Goal: Task Accomplishment & Management: Use online tool/utility

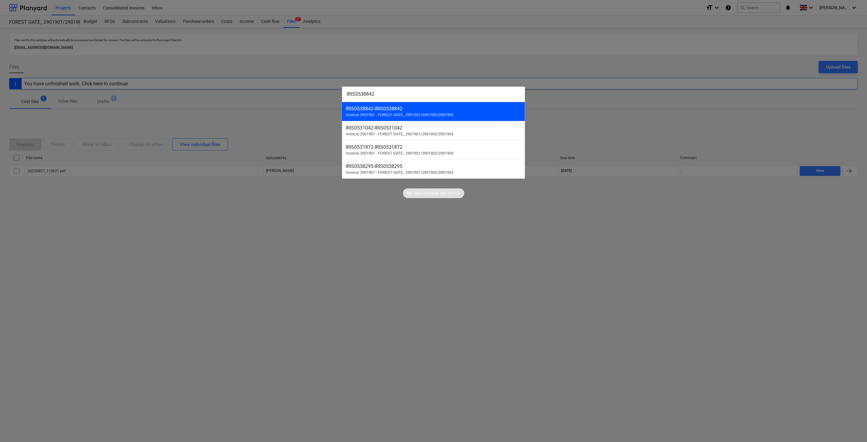
type input "IRIS0538842"
click at [450, 114] on span "Invoice | 2901901 - FOREST GATE_ 2901901/2901902/2901903" at bounding box center [400, 114] width 108 height 5
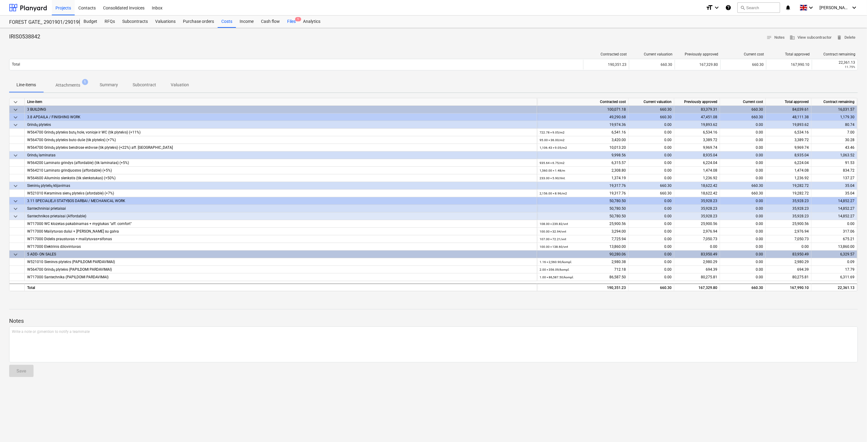
click at [294, 24] on div "Files 1" at bounding box center [291, 22] width 16 height 12
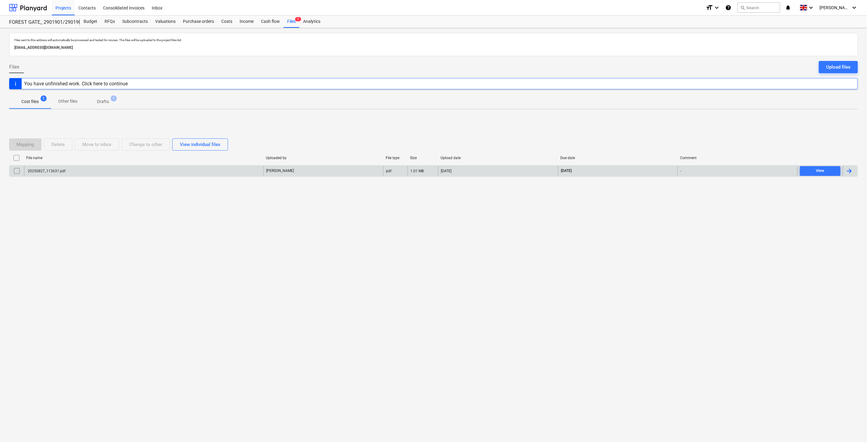
click at [169, 172] on div "20250827_113631.pdf" at bounding box center [143, 171] width 239 height 10
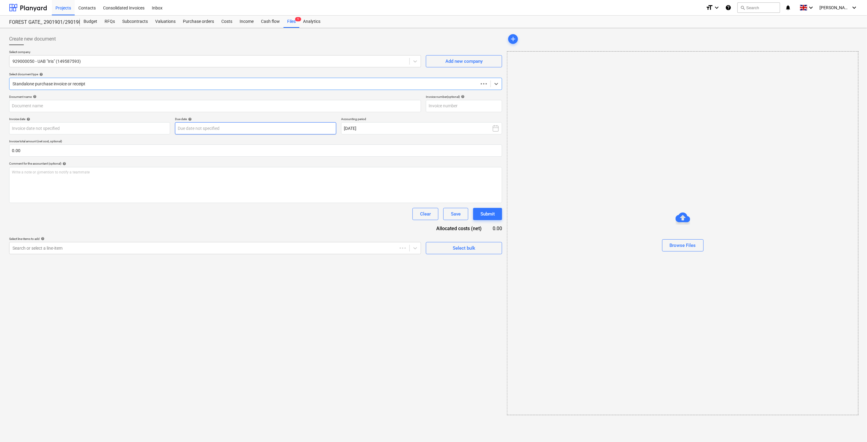
type input "IRIS0538356"
type input "[DATE]"
click at [288, 23] on div "Files 1" at bounding box center [291, 22] width 16 height 12
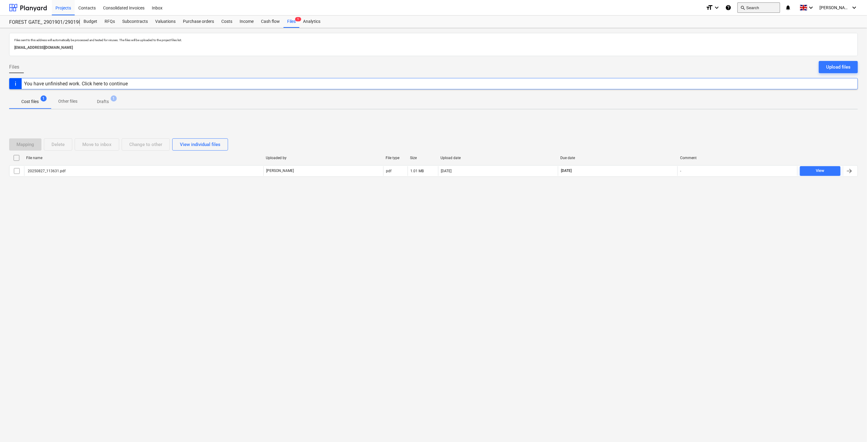
click at [768, 11] on button "search Search" at bounding box center [758, 7] width 43 height 10
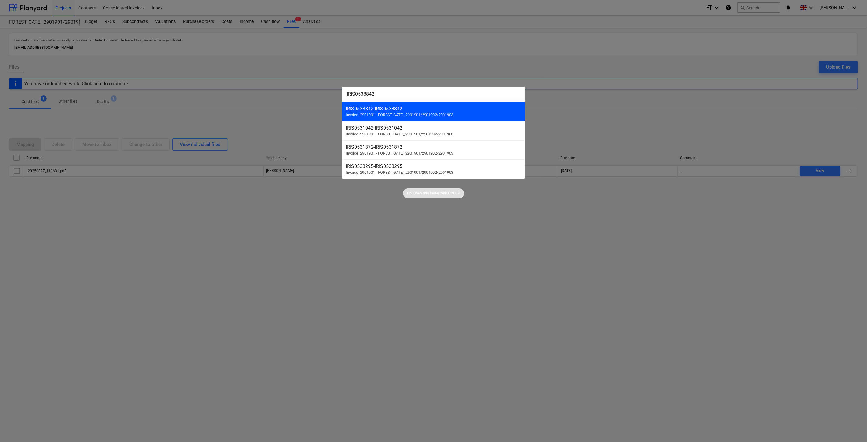
type input "IRIS0538842"
click at [490, 110] on div "IRIS0538842 - IRIS0538842" at bounding box center [434, 109] width 176 height 6
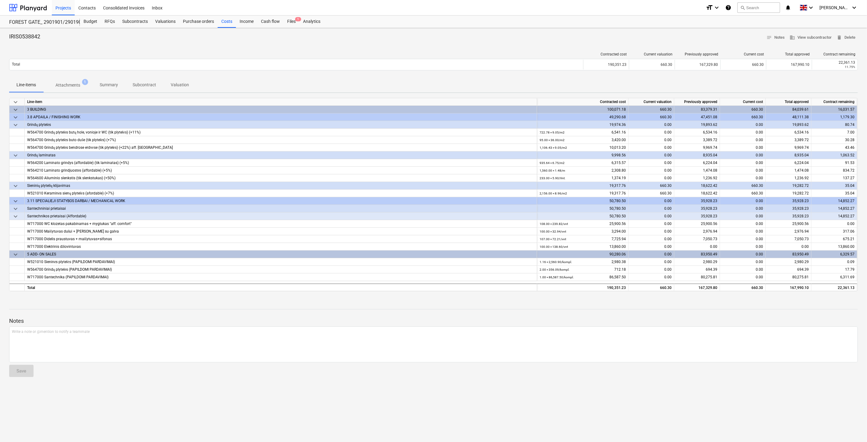
click at [416, 85] on div "Line-items Attachments 1 Summary Subcontract Valuation" at bounding box center [433, 85] width 848 height 15
click at [431, 81] on div "Line-items Attachments 1 Summary Subcontract Valuation" at bounding box center [433, 85] width 848 height 15
drag, startPoint x: 437, startPoint y: 81, endPoint x: 450, endPoint y: 78, distance: 13.4
click at [437, 81] on div "Line-items Attachments 1 Summary Subcontract Valuation" at bounding box center [433, 85] width 848 height 15
click at [462, 75] on div "Contracted cost Current valuation Previously approved Current cost Total approv…" at bounding box center [433, 62] width 848 height 30
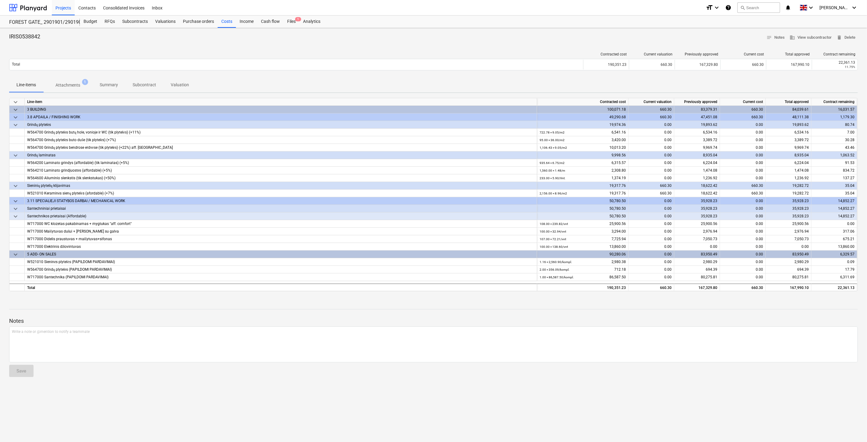
drag, startPoint x: 455, startPoint y: 74, endPoint x: 465, endPoint y: 73, distance: 10.7
click at [455, 74] on div "Contracted cost Current valuation Previously approved Current cost Total approv…" at bounding box center [433, 62] width 848 height 30
click at [465, 73] on div "Contracted cost Current valuation Previously approved Current cost Total approv…" at bounding box center [433, 62] width 848 height 30
click at [490, 80] on div "Line-items Attachments 1 Summary Subcontract Valuation" at bounding box center [433, 85] width 848 height 15
click at [509, 74] on div "Contracted cost Current valuation Previously approved Current cost Total approv…" at bounding box center [433, 62] width 848 height 30
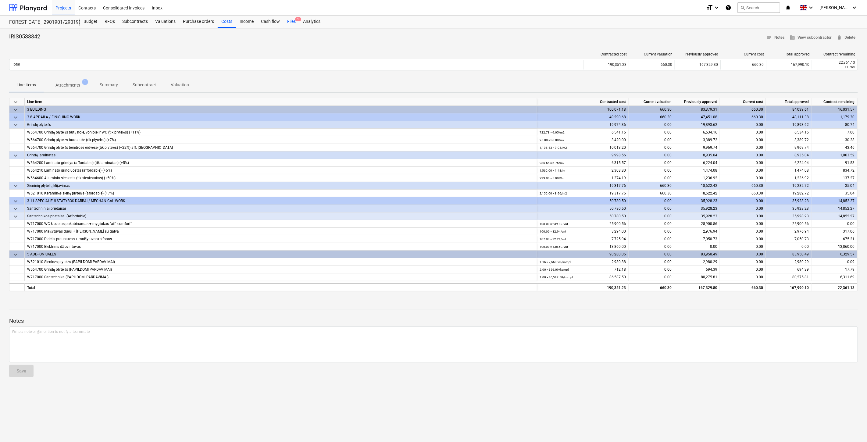
drag, startPoint x: 291, startPoint y: 20, endPoint x: 292, endPoint y: 27, distance: 7.1
click at [291, 20] on div "Files 1" at bounding box center [291, 22] width 16 height 12
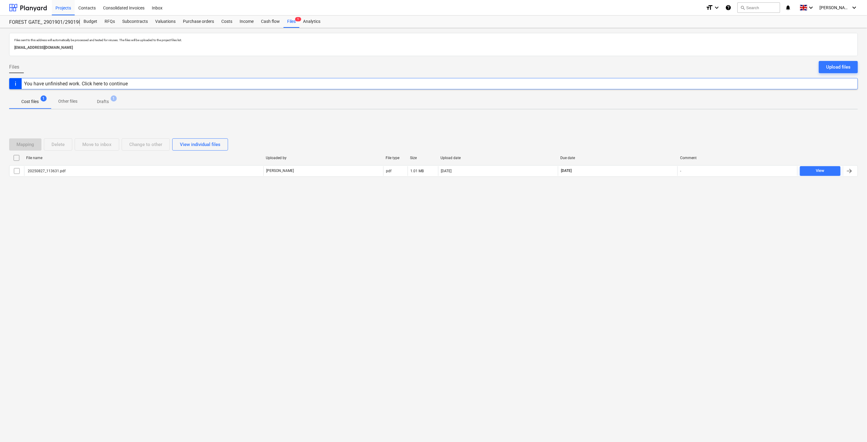
drag, startPoint x: 619, startPoint y: 205, endPoint x: 641, endPoint y: 192, distance: 26.1
click at [619, 205] on div "Mapping Delete Move to inbox Change to other View individual files File name Up…" at bounding box center [433, 159] width 848 height 91
drag, startPoint x: 641, startPoint y: 192, endPoint x: 231, endPoint y: 186, distance: 410.5
click at [641, 192] on div "Mapping Delete Move to inbox Change to other View individual files File name Up…" at bounding box center [433, 159] width 848 height 91
drag, startPoint x: 41, startPoint y: 5, endPoint x: 42, endPoint y: 11, distance: 6.5
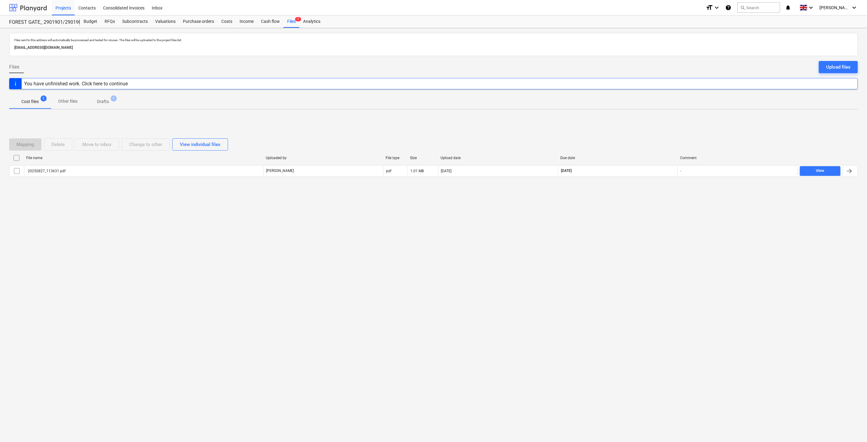
click at [41, 5] on div at bounding box center [28, 7] width 38 height 15
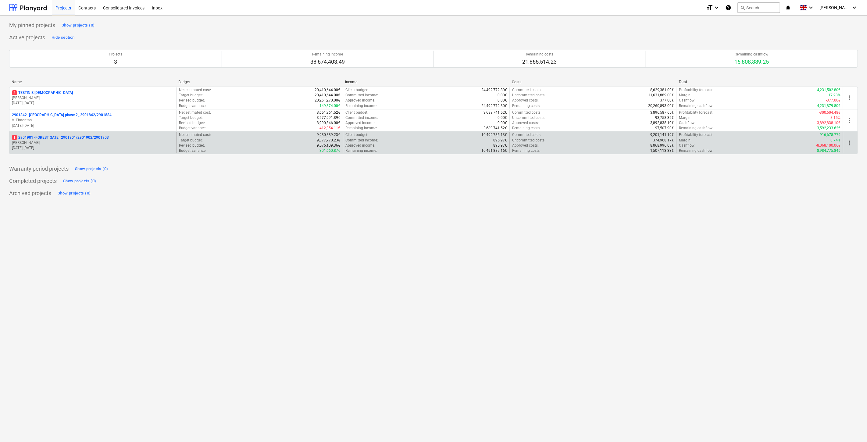
click at [73, 139] on p "1 2901901 - FOREST GATE_ 2901901/2901902/2901903" at bounding box center [60, 137] width 97 height 5
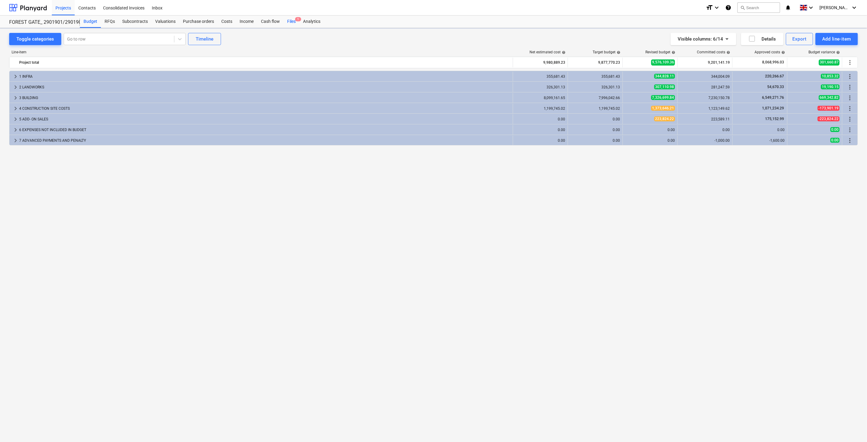
click at [292, 22] on div "Files 1" at bounding box center [291, 22] width 16 height 12
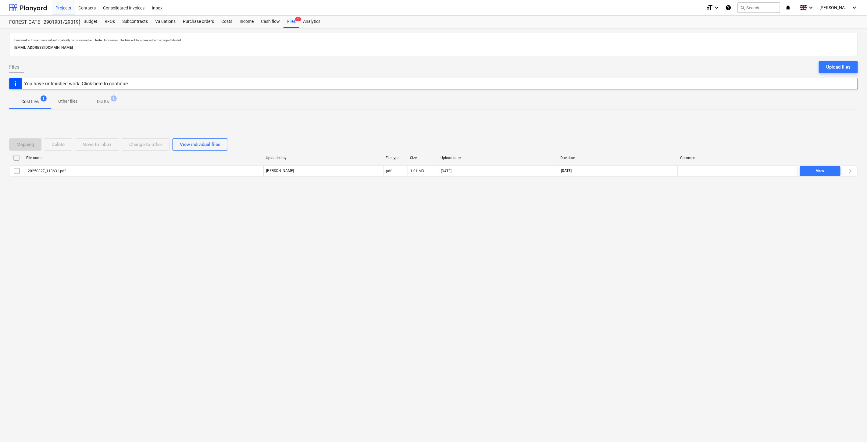
click at [646, 209] on div "Files sent to this address will automatically be processed and tested for virus…" at bounding box center [433, 235] width 867 height 414
click at [650, 204] on div "Mapping Delete Move to inbox Change to other View individual files File name Up…" at bounding box center [433, 159] width 848 height 91
click at [644, 208] on div "Files sent to this address will automatically be processed and tested for virus…" at bounding box center [433, 235] width 867 height 414
click at [659, 184] on div at bounding box center [433, 181] width 848 height 5
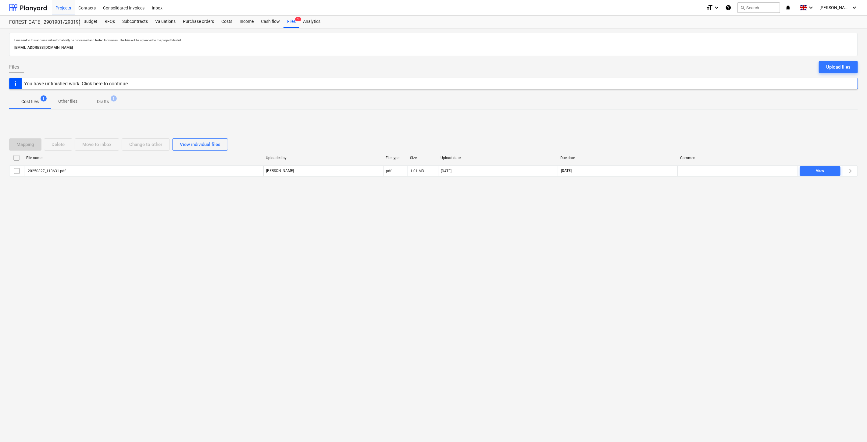
click at [659, 184] on div at bounding box center [433, 181] width 848 height 5
click at [635, 224] on div "Files sent to this address will automatically be processed and tested for virus…" at bounding box center [433, 235] width 867 height 414
click at [642, 204] on div "Mapping Delete Move to inbox Change to other View individual files File name Up…" at bounding box center [433, 159] width 848 height 91
click at [633, 186] on div "Mapping Delete Move to inbox Change to other View individual files File name Up…" at bounding box center [433, 160] width 848 height 58
click at [651, 177] on div "File name Uploaded by File type Size Upload date Due date Comment 20250827_1136…" at bounding box center [433, 166] width 848 height 26
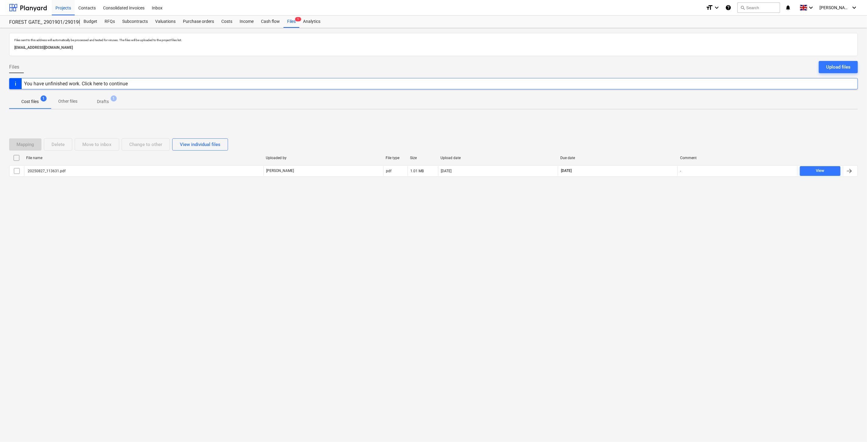
click at [656, 195] on div "Mapping Delete Move to inbox Change to other View individual files File name Up…" at bounding box center [433, 159] width 848 height 91
click at [662, 184] on div at bounding box center [433, 181] width 848 height 5
